Goal: Task Accomplishment & Management: Use online tool/utility

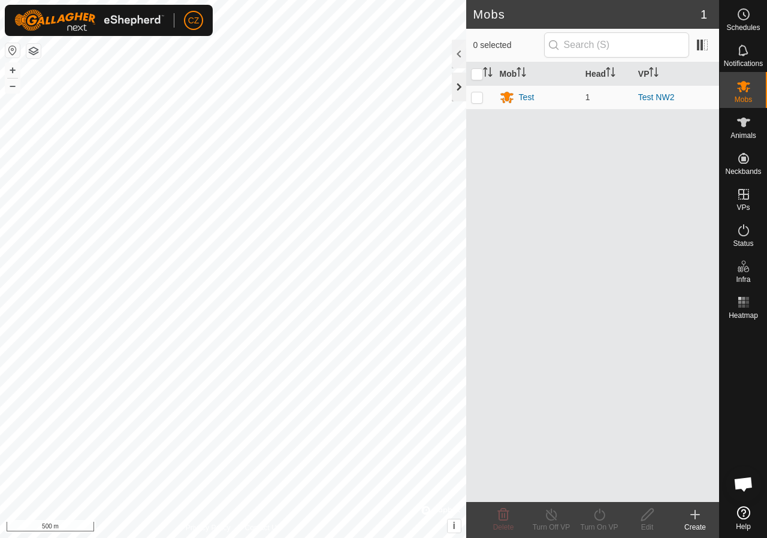
click at [459, 85] on div at bounding box center [459, 87] width 14 height 29
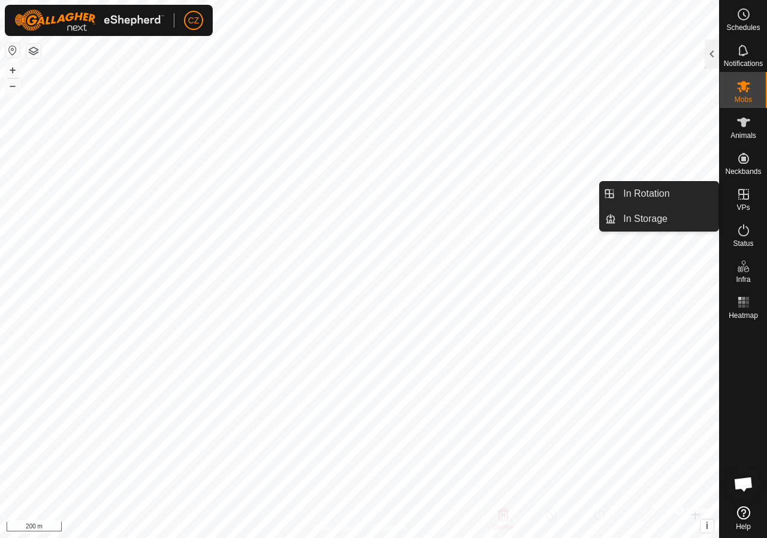
click at [745, 197] on icon at bounding box center [744, 194] width 14 height 14
click at [672, 188] on link "In Rotation" at bounding box center [667, 194] width 102 height 24
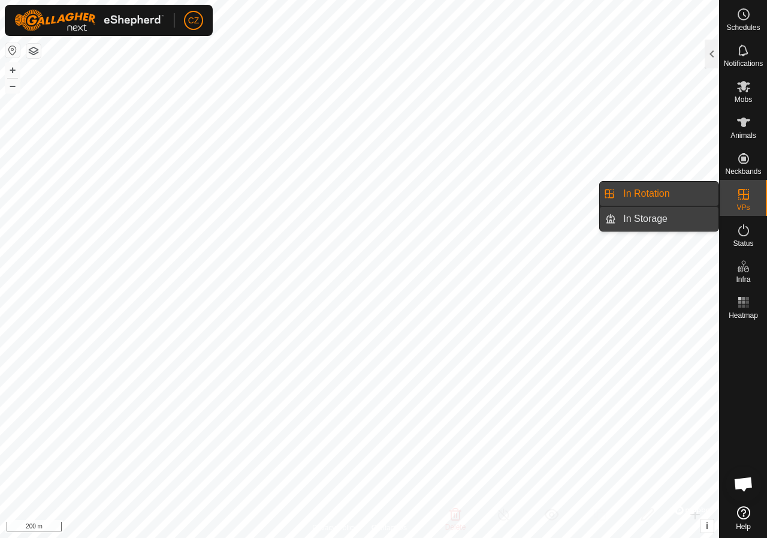
click at [650, 221] on link "In Storage" at bounding box center [667, 219] width 102 height 24
click at [651, 196] on link "In Rotation" at bounding box center [667, 194] width 102 height 24
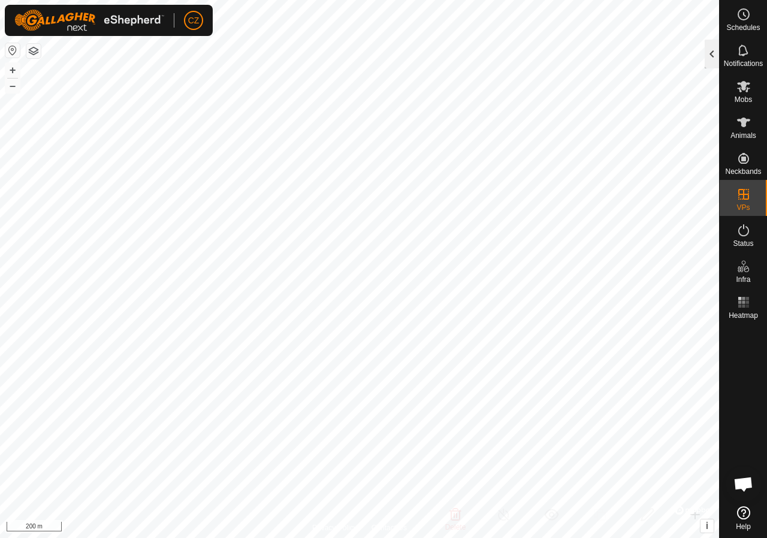
click at [711, 58] on div at bounding box center [712, 54] width 14 height 29
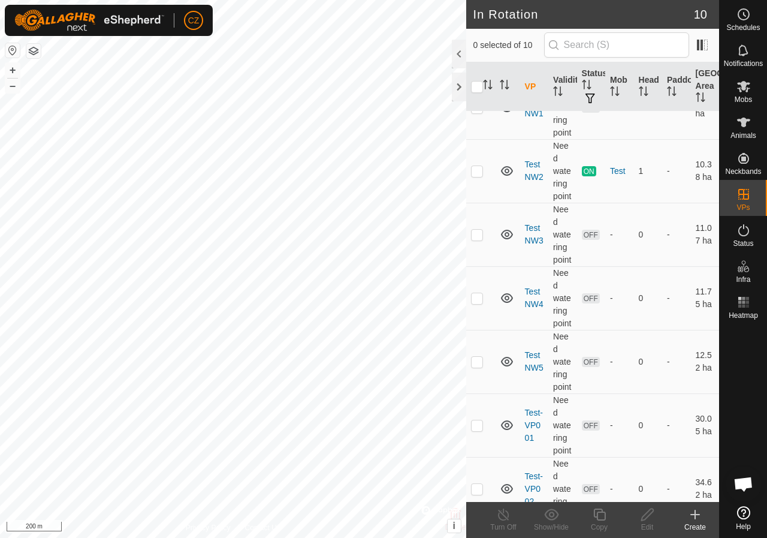
scroll to position [180, 0]
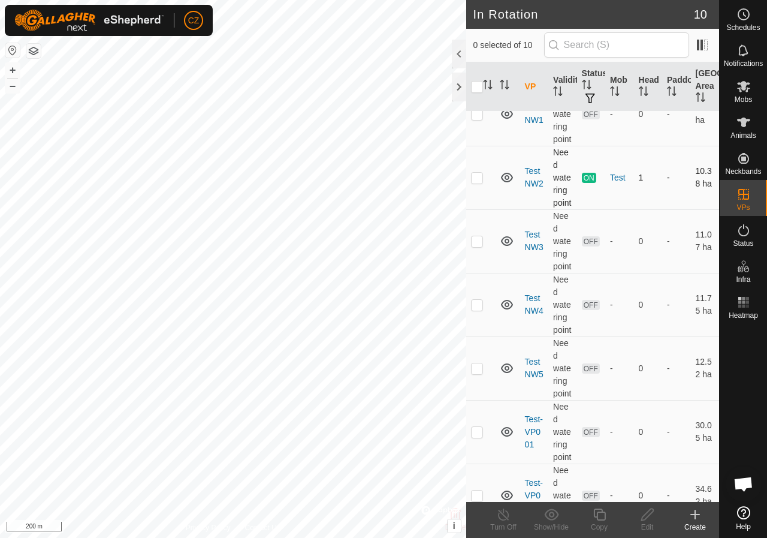
click at [474, 182] on p-checkbox at bounding box center [477, 178] width 12 height 10
checkbox input "false"
click at [586, 183] on span "ON" at bounding box center [589, 178] width 14 height 10
click at [532, 188] on link "Test NW2" at bounding box center [534, 177] width 19 height 22
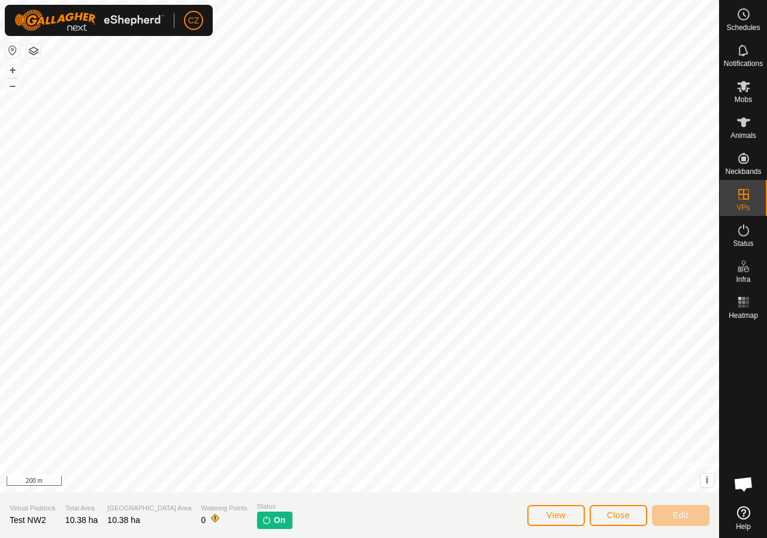
click at [257, 518] on p-tag "On" at bounding box center [274, 519] width 35 height 17
click at [274, 519] on span "On" at bounding box center [279, 520] width 11 height 13
click at [623, 517] on span "Close" at bounding box center [618, 515] width 23 height 10
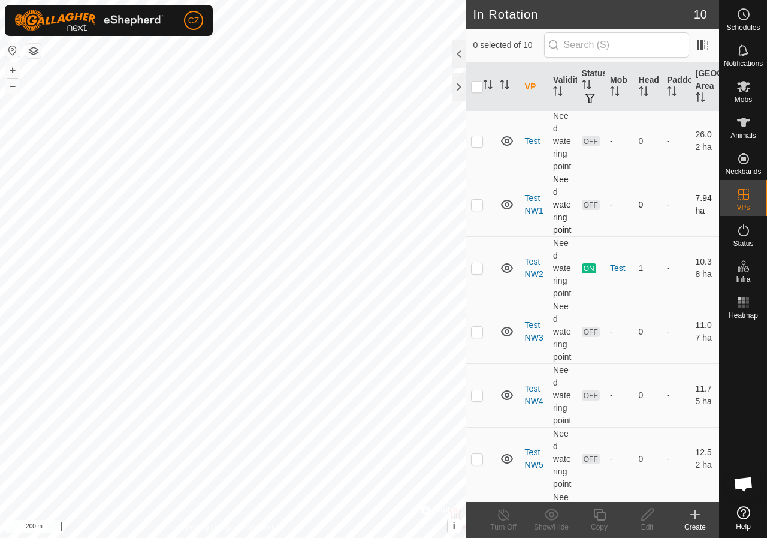
scroll to position [135, 0]
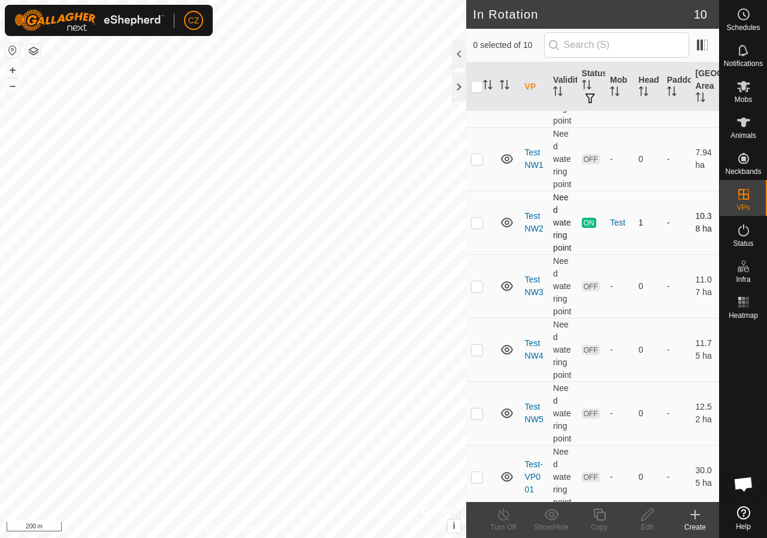
click at [481, 227] on p-checkbox at bounding box center [477, 223] width 12 height 10
checkbox input "true"
click at [502, 517] on icon at bounding box center [503, 514] width 15 height 14
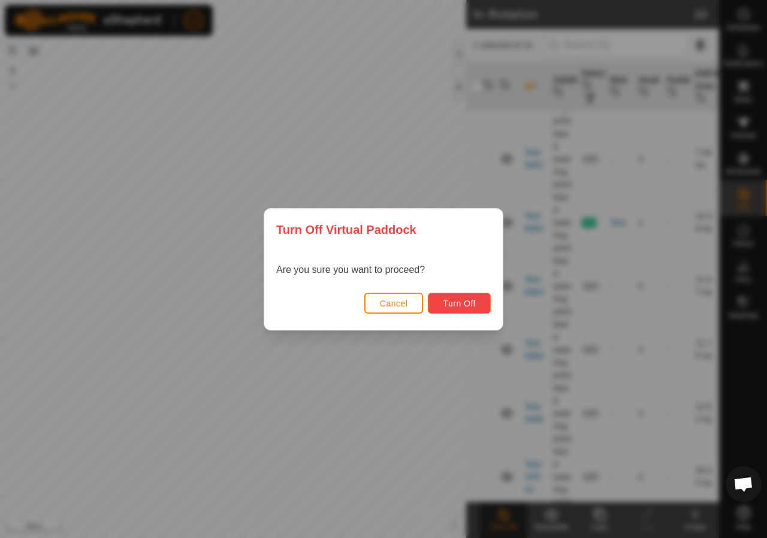
click at [471, 306] on span "Turn Off" at bounding box center [459, 303] width 33 height 10
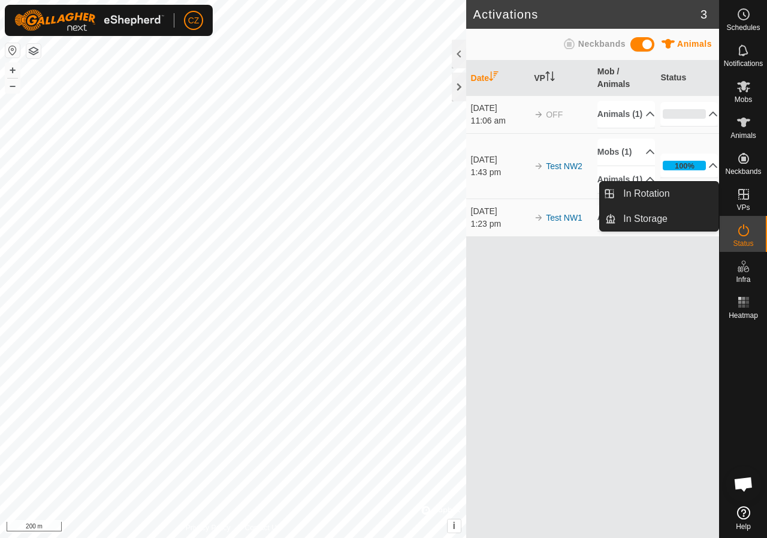
click at [744, 198] on icon at bounding box center [743, 194] width 11 height 11
click at [745, 195] on icon at bounding box center [743, 194] width 11 height 11
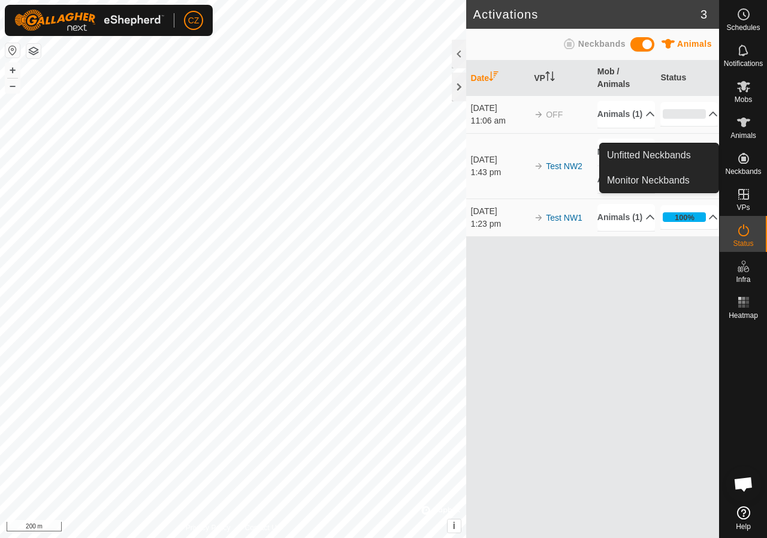
click at [743, 162] on icon at bounding box center [743, 158] width 11 height 11
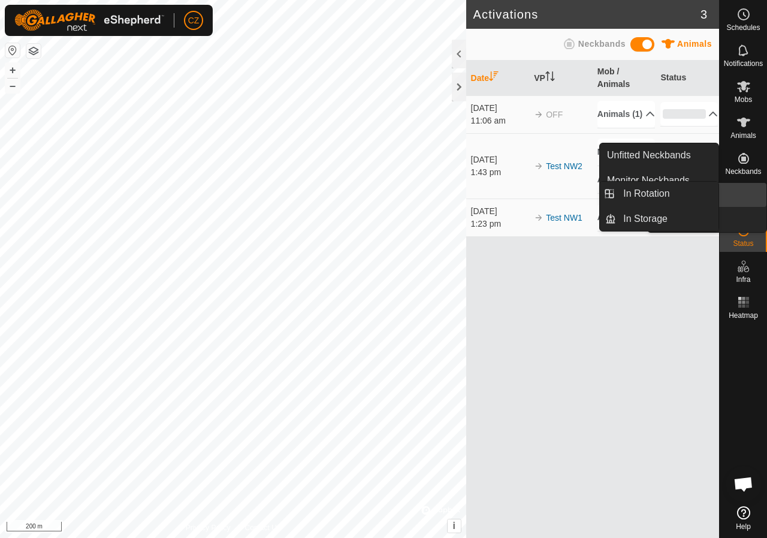
click at [744, 197] on icon at bounding box center [744, 194] width 14 height 14
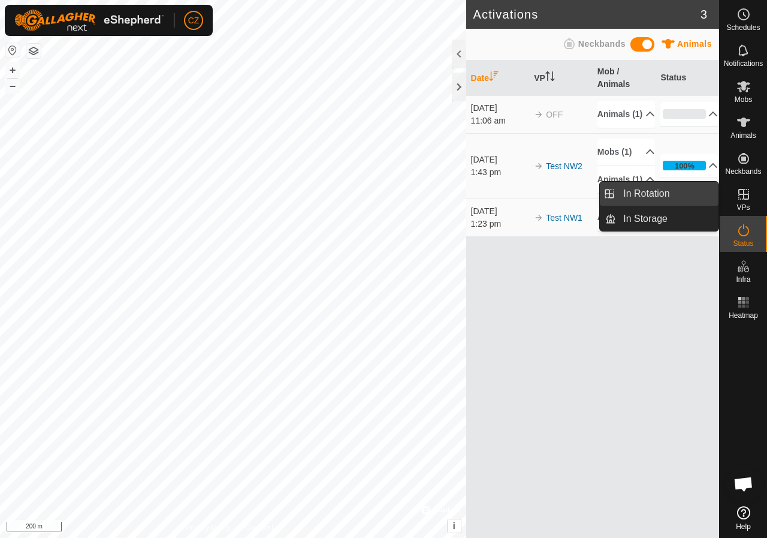
click at [664, 194] on link "In Rotation" at bounding box center [667, 194] width 102 height 24
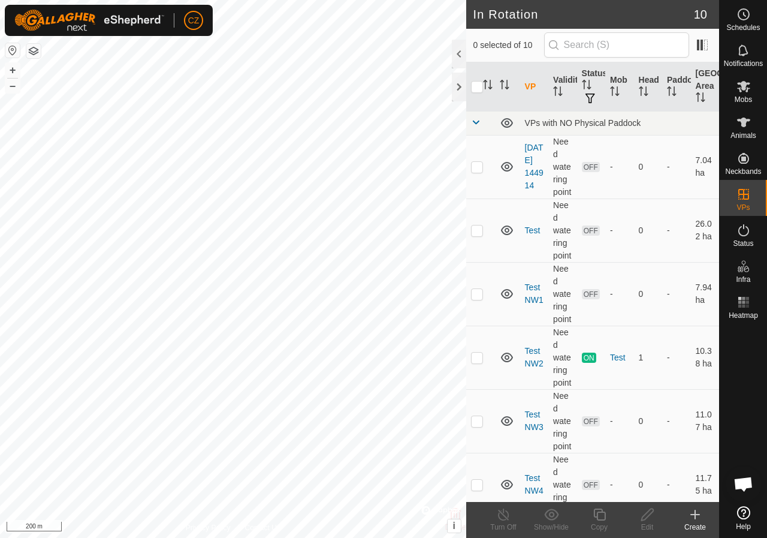
click at [701, 517] on icon at bounding box center [695, 514] width 14 height 14
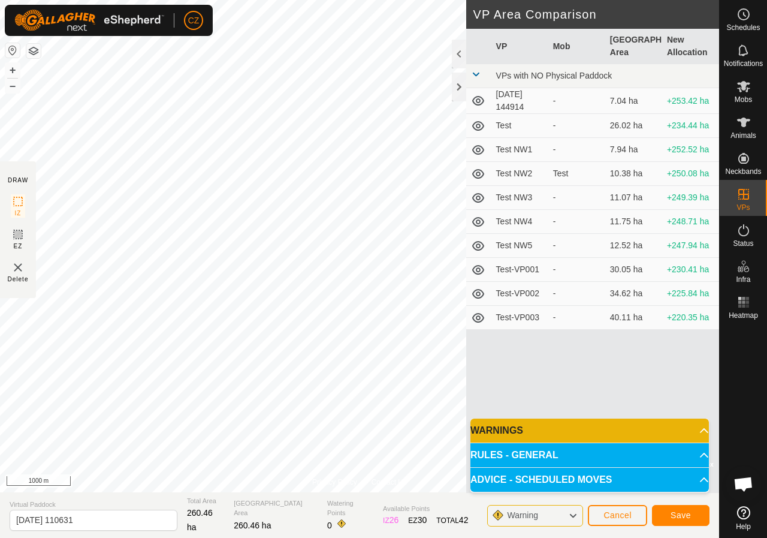
drag, startPoint x: 466, startPoint y: 283, endPoint x: 527, endPoint y: 361, distance: 98.6
click at [527, 361] on div "VP Mob Grazing Area New Allocation VPs with NO Physical Paddock [DATE] 144914 -…" at bounding box center [592, 261] width 253 height 464
click at [653, 425] on p-accordion-header "WARNINGS" at bounding box center [589, 430] width 239 height 24
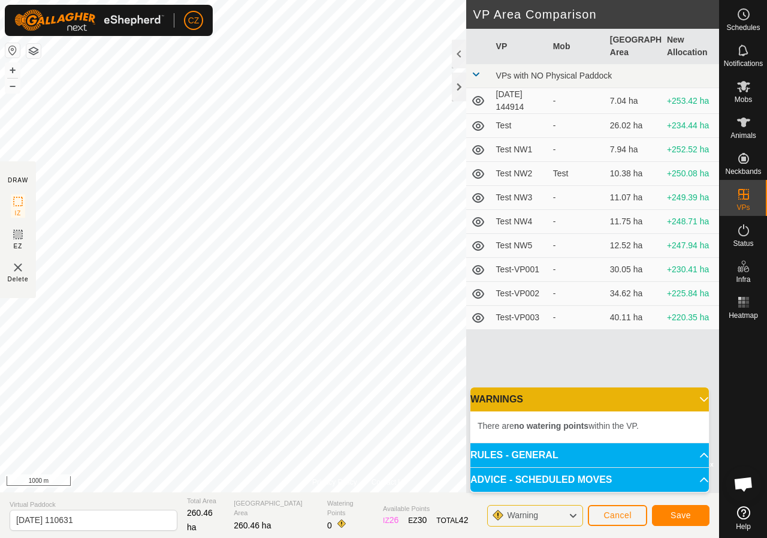
click at [629, 405] on p-accordion-header "WARNINGS" at bounding box center [589, 399] width 239 height 24
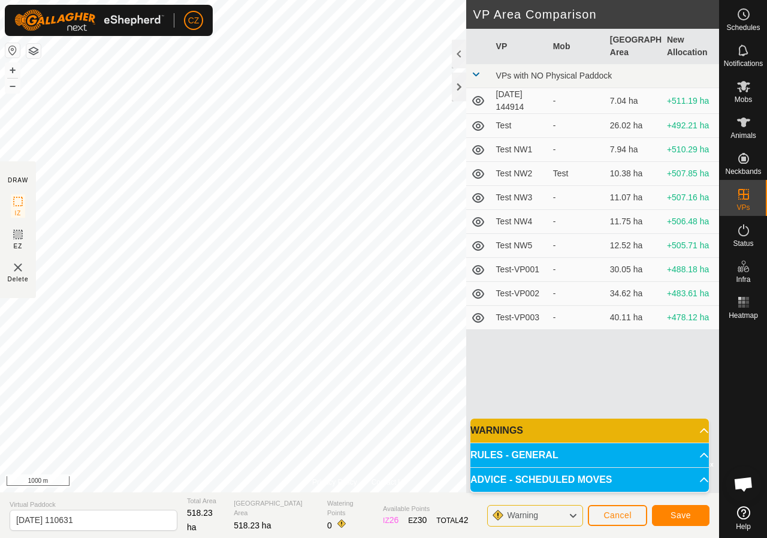
click at [572, 366] on div "VP Mob [GEOGRAPHIC_DATA] Area New Allocation VPs with NO Physical Paddock [DATE…" at bounding box center [592, 261] width 253 height 464
drag, startPoint x: 108, startPoint y: 518, endPoint x: 8, endPoint y: 524, distance: 99.7
click at [8, 524] on section "Virtual Paddock [DATE] 110631 Total Area 518.23 ha Grazing Area 518.23 ha Water…" at bounding box center [359, 515] width 719 height 46
type input "[PERSON_NAME] East pasture"
click at [680, 512] on span "Save" at bounding box center [681, 515] width 20 height 10
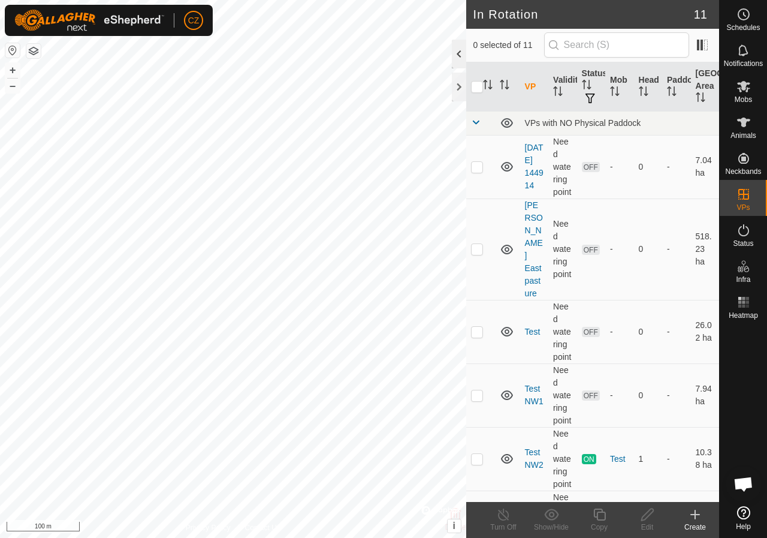
click at [460, 56] on div "In Rotation 11 0 selected of 11 VP Validity Status Mob Head Paddock Grazing Are…" at bounding box center [359, 269] width 719 height 538
